Goal: Obtain resource: Download file/media

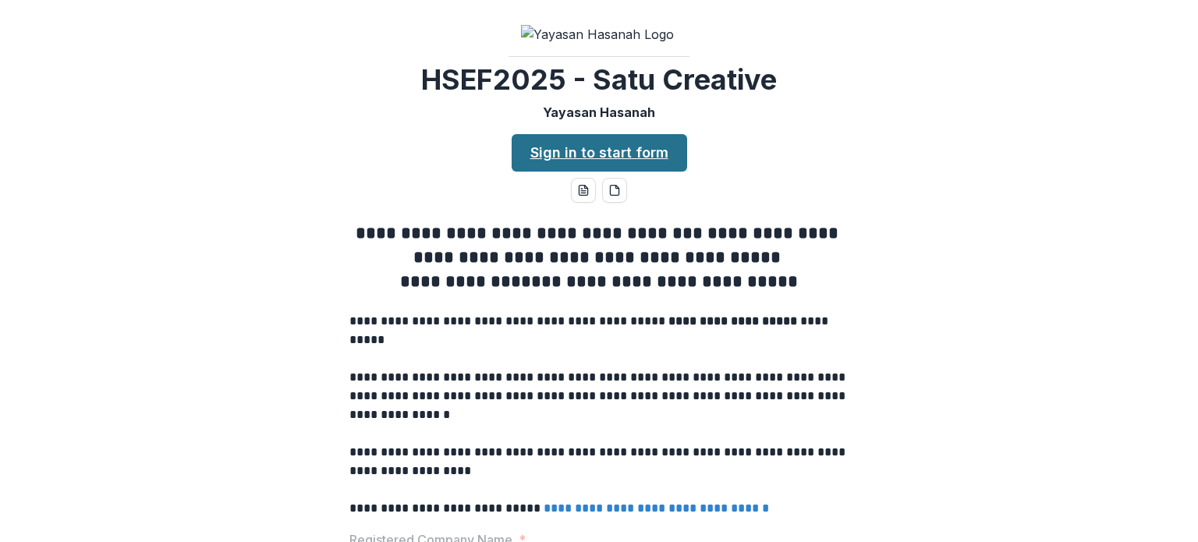
click at [621, 172] on link "Sign in to start form" at bounding box center [599, 152] width 175 height 37
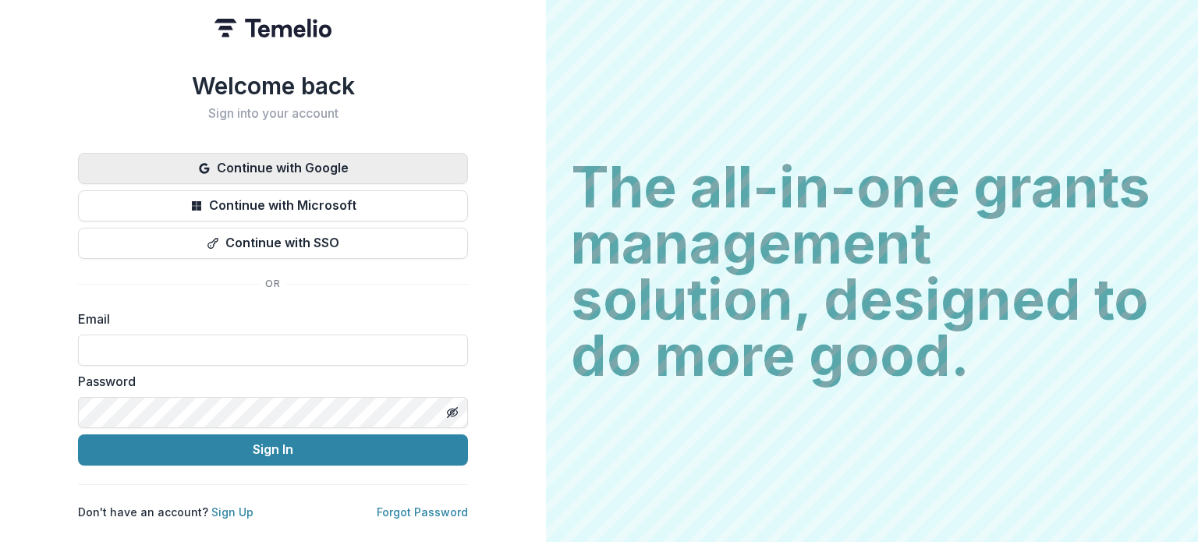
click at [340, 153] on button "Continue with Google" at bounding box center [273, 168] width 390 height 31
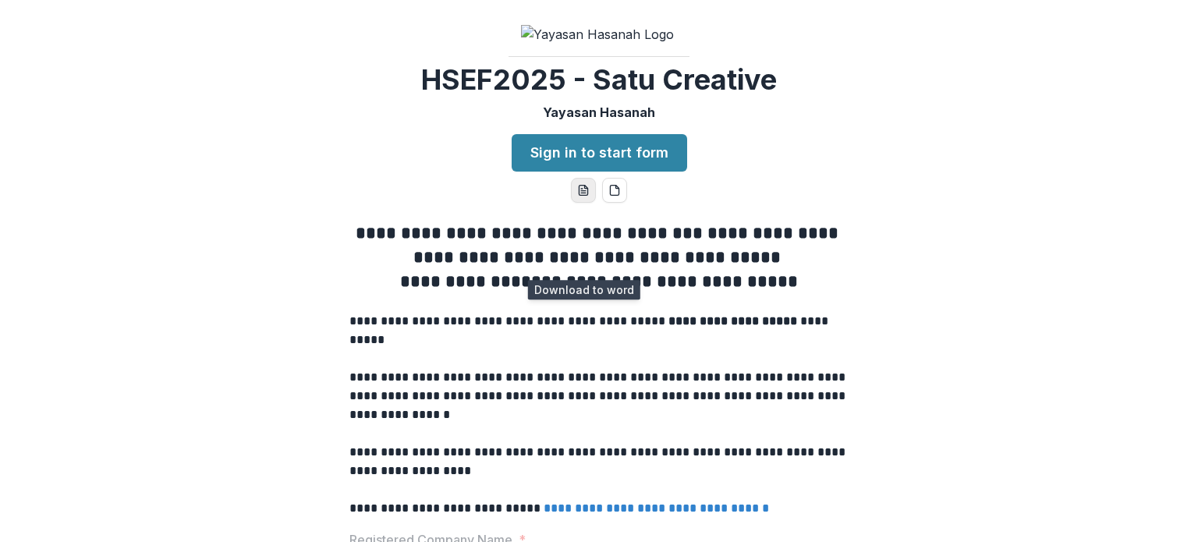
click at [581, 197] on icon "word-download" at bounding box center [583, 190] width 12 height 12
